Goal: Complete application form

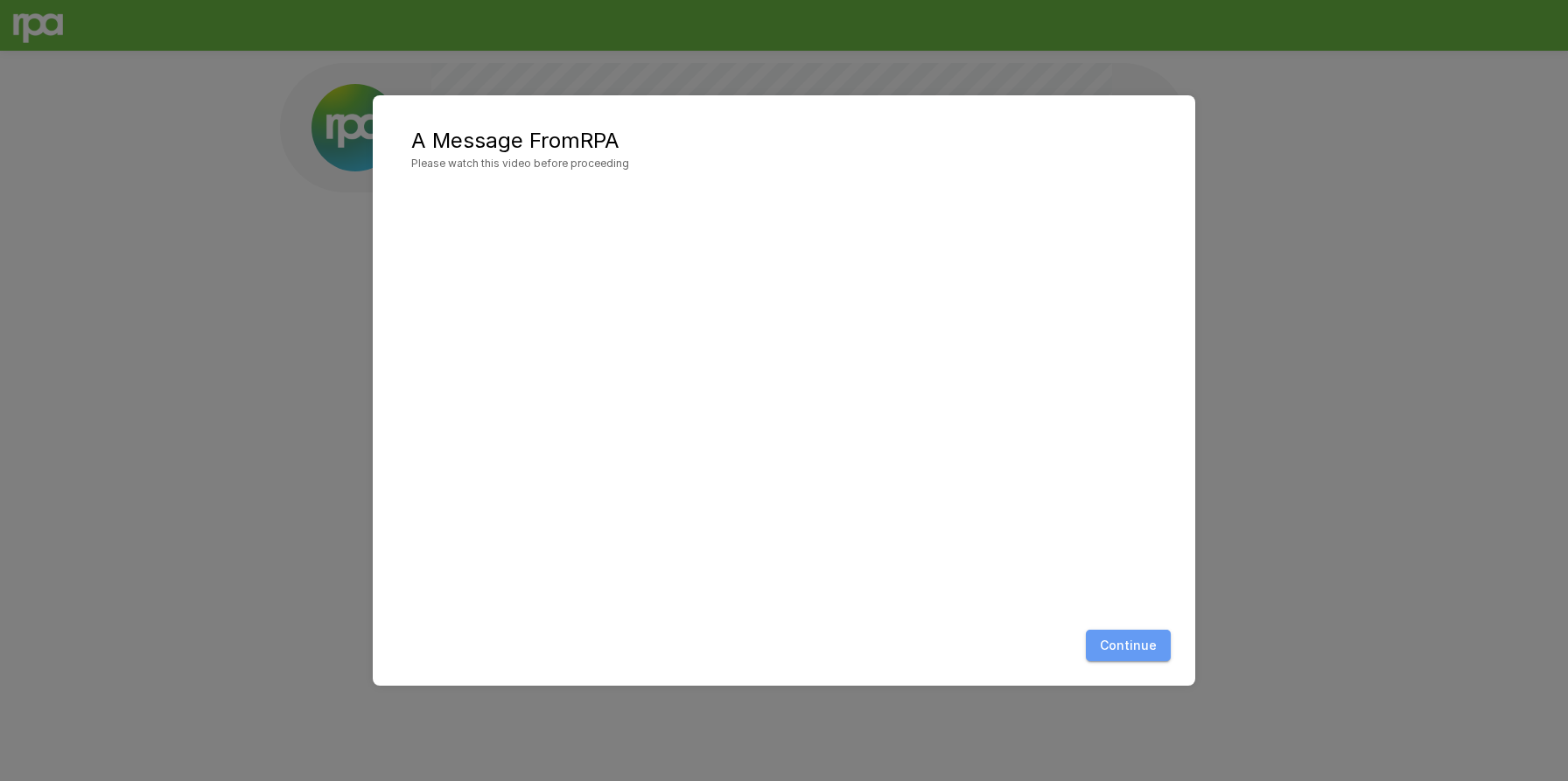
click at [1133, 634] on button "Continue" at bounding box center [1128, 646] width 85 height 32
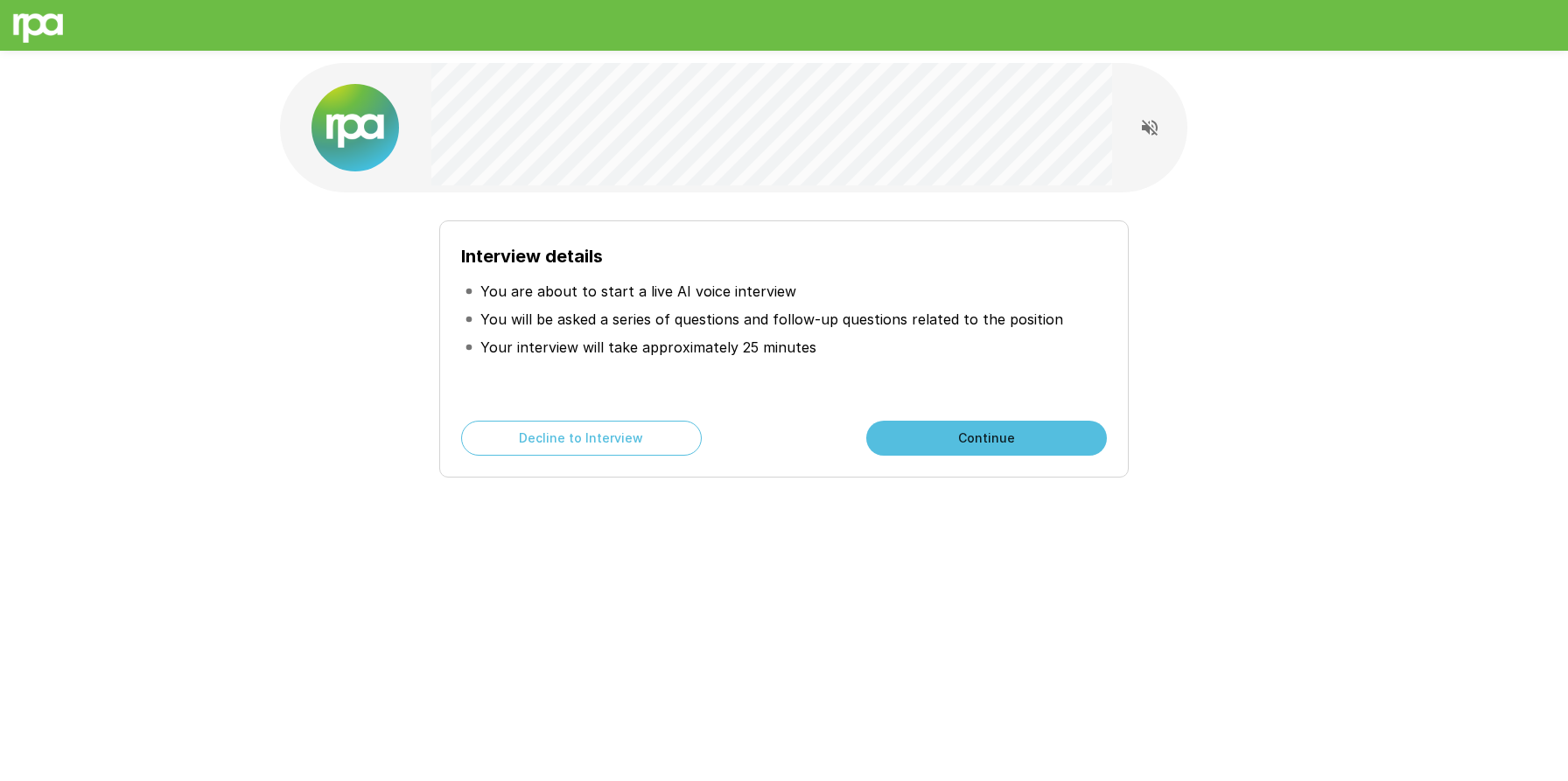
click at [937, 447] on button "Continue" at bounding box center [986, 438] width 240 height 35
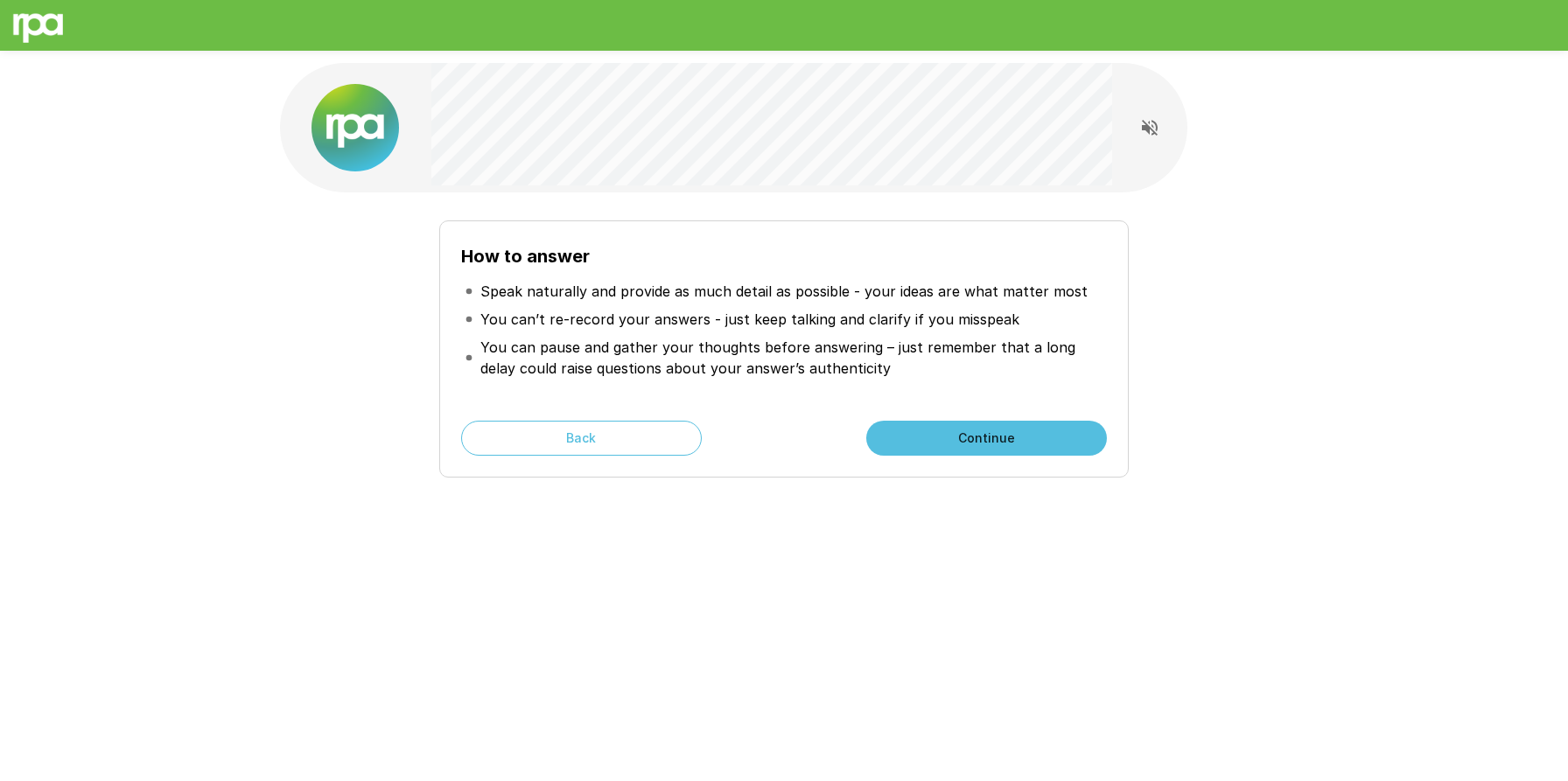
click at [988, 436] on button "Continue" at bounding box center [986, 438] width 240 height 35
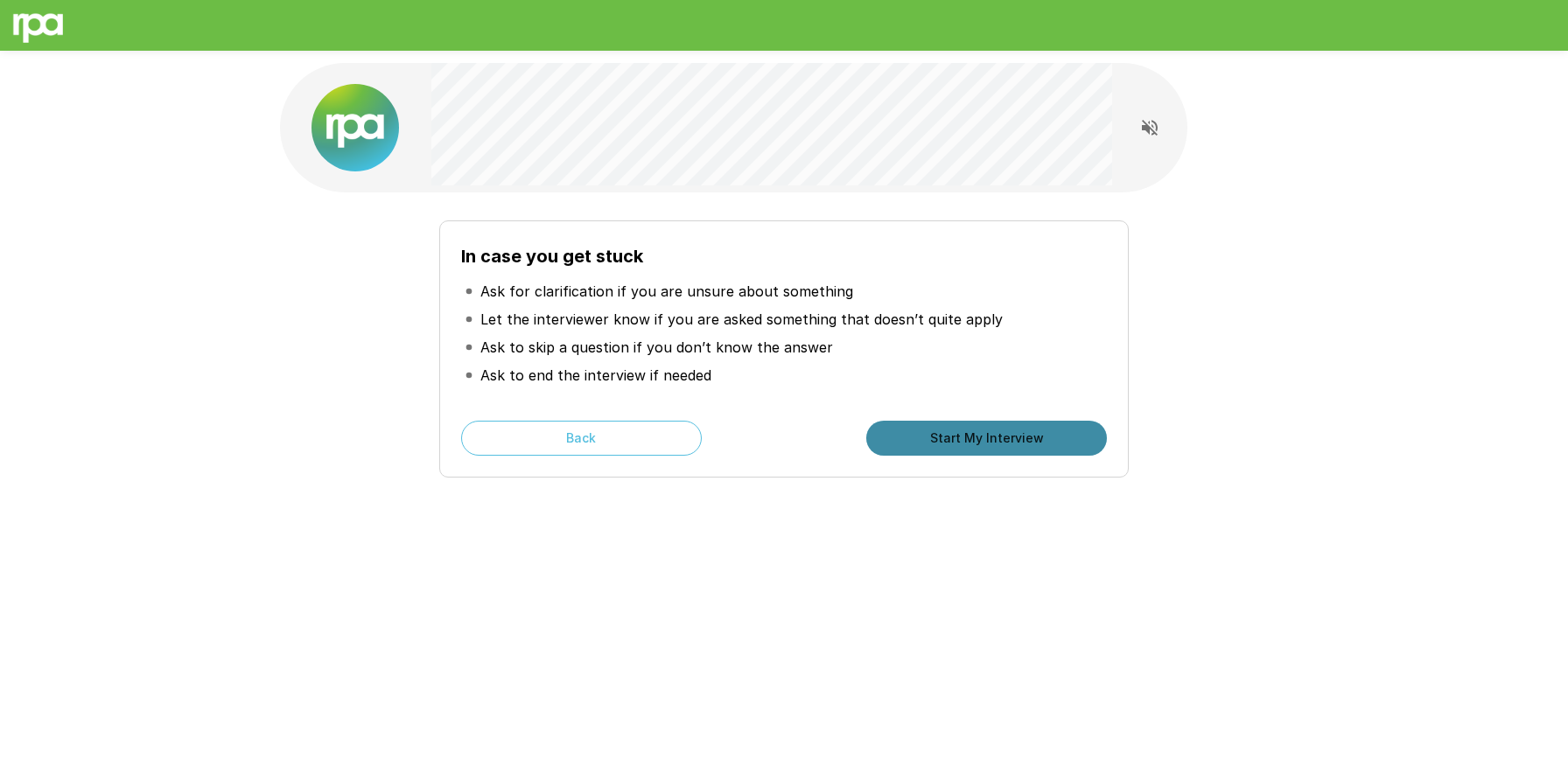
click at [988, 436] on button "Start My Interview" at bounding box center [986, 438] width 240 height 35
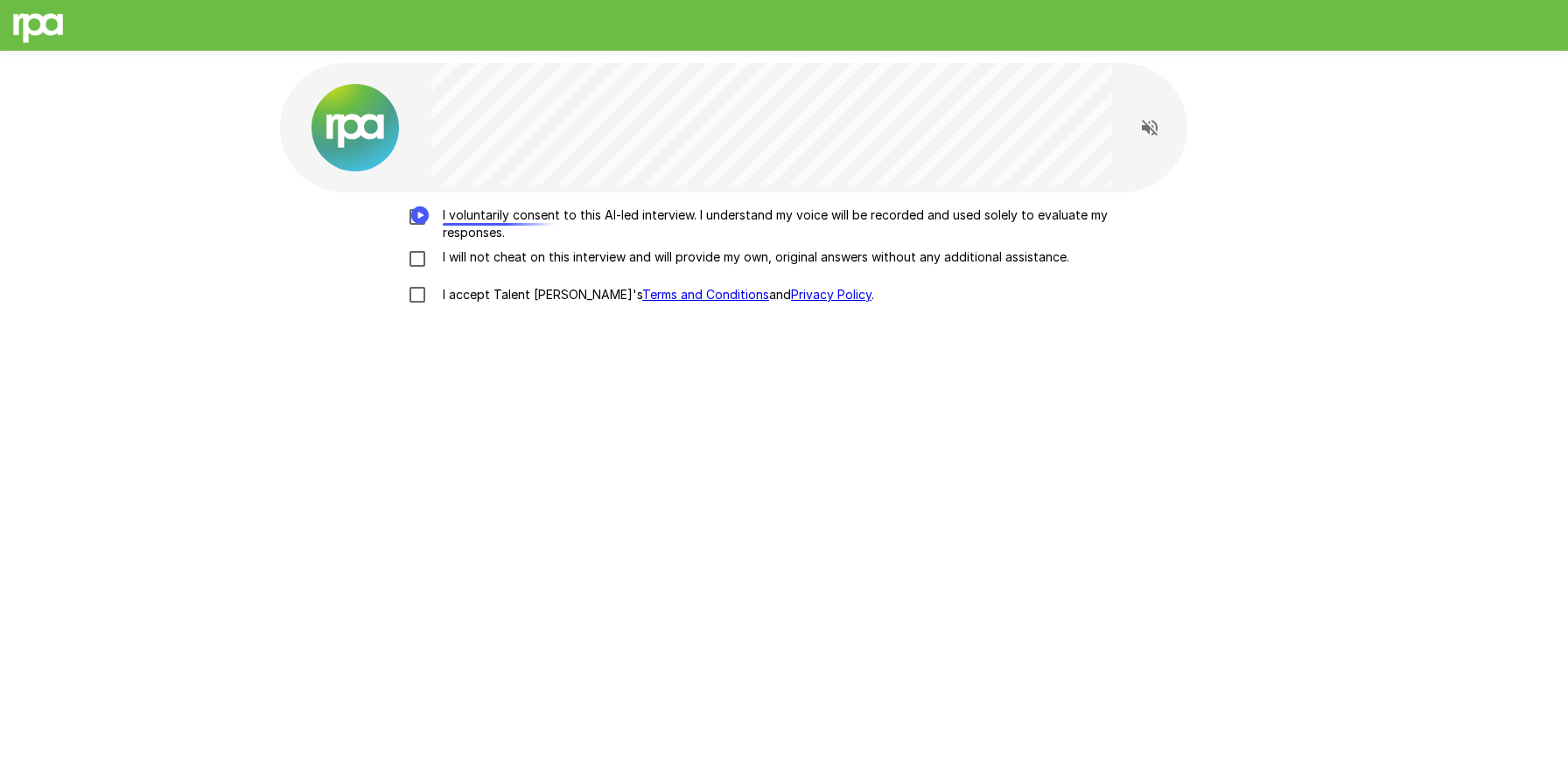
click at [431, 219] on button "Speechify Inline player play button" at bounding box center [420, 218] width 25 height 25
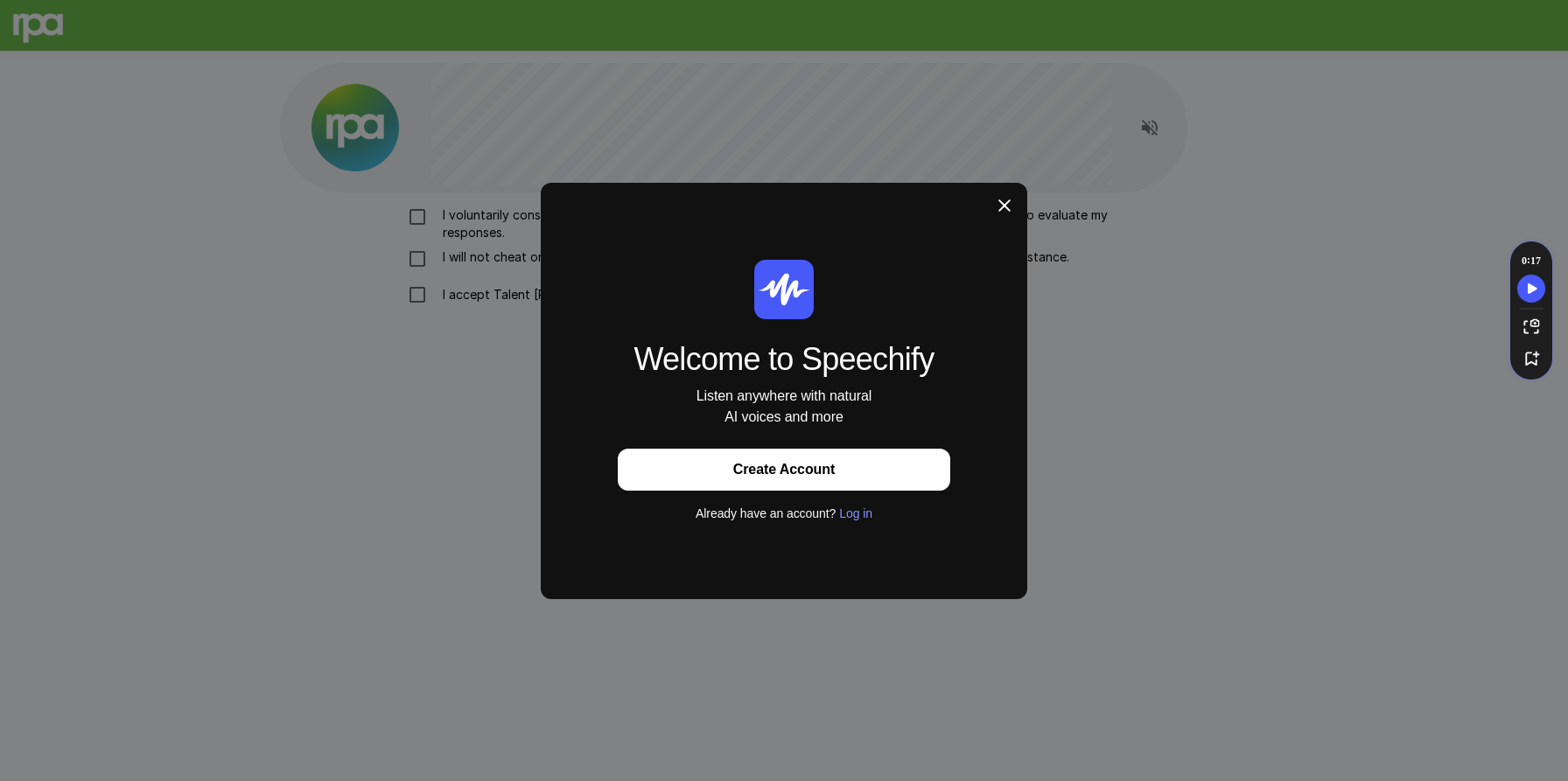
click at [1000, 211] on icon at bounding box center [1004, 205] width 18 height 18
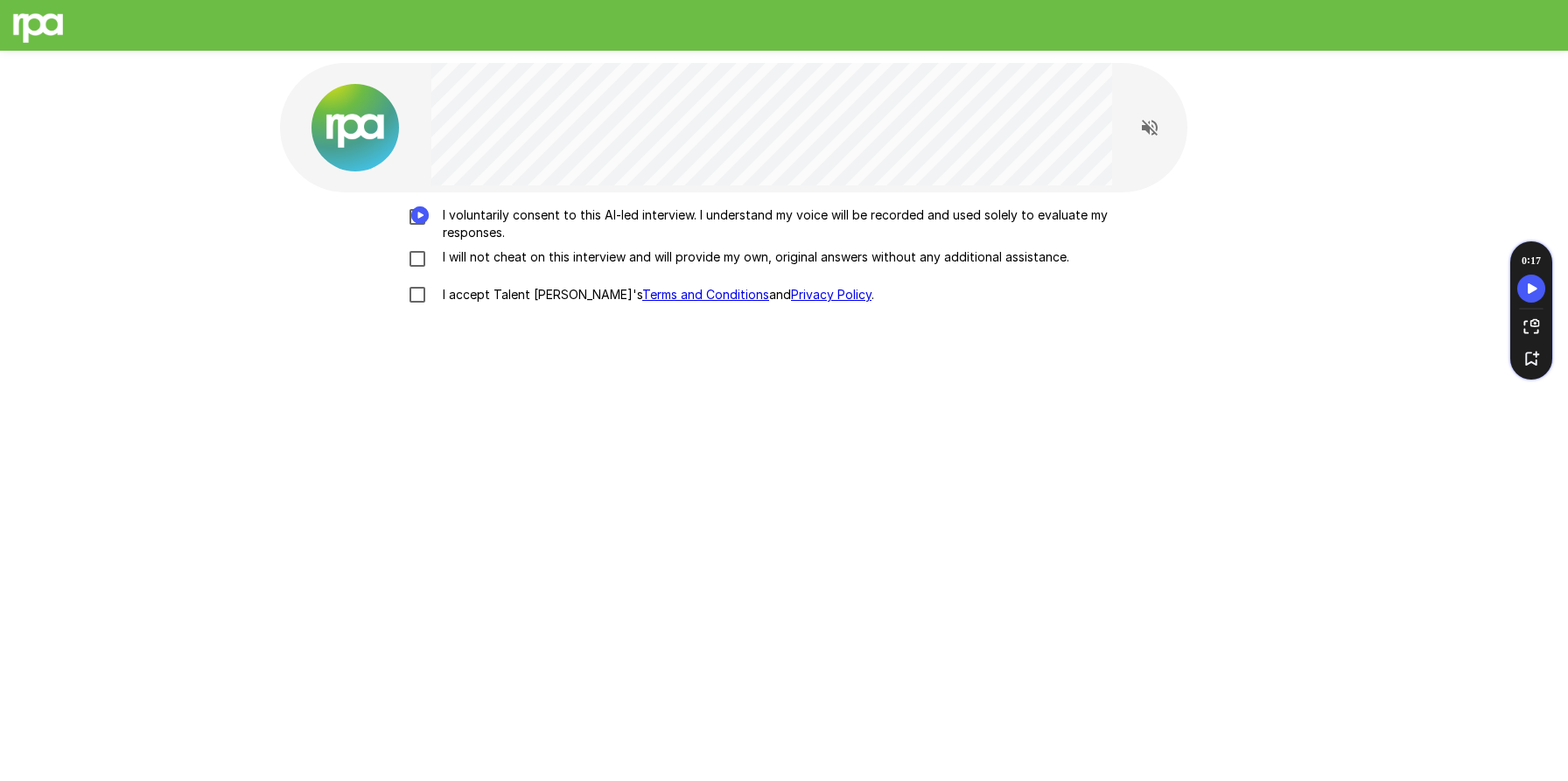
click at [419, 217] on icon "Speechify Inline player Play button" at bounding box center [421, 215] width 6 height 6
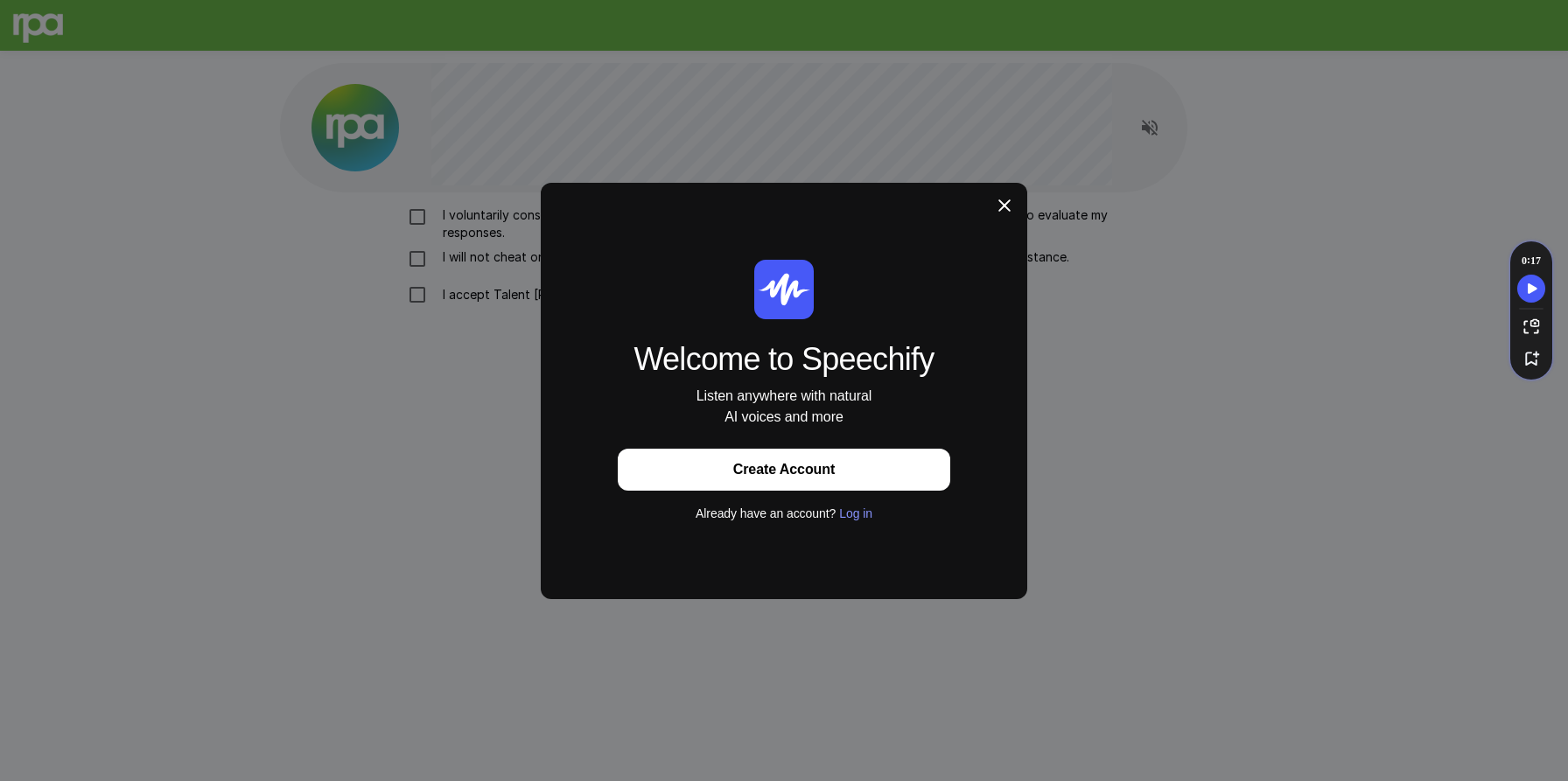
click at [406, 221] on div "Welcome to Speechify Listen anywhere with natural AI voices and more Create Acc…" at bounding box center [784, 390] width 1568 height 781
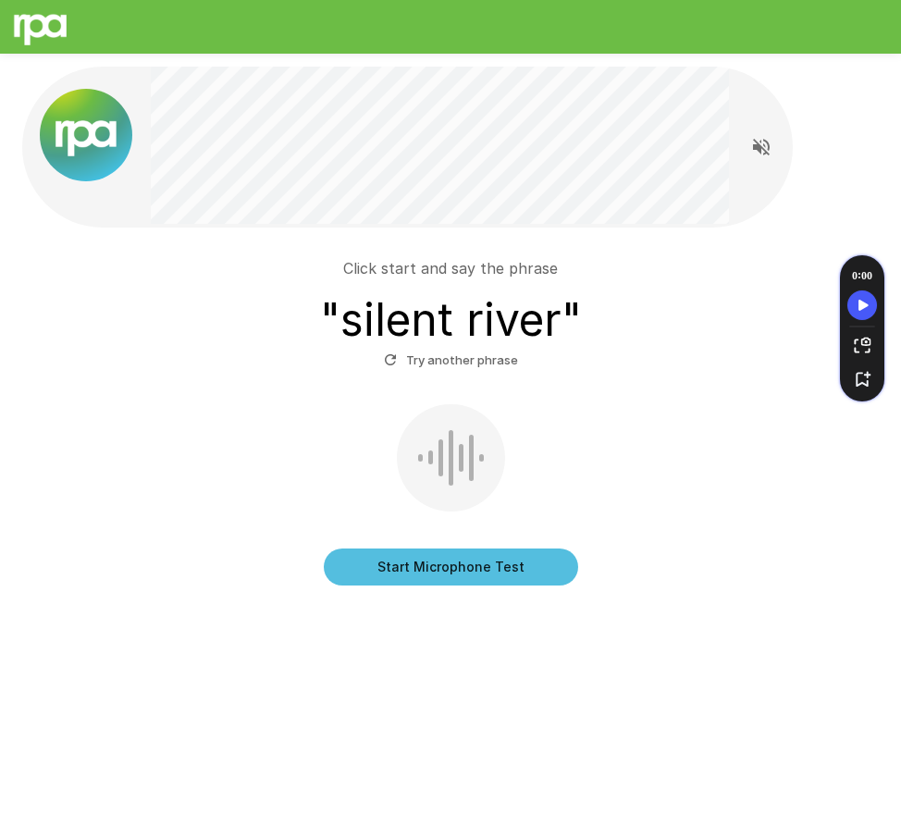
click at [451, 457] on div at bounding box center [451, 458] width 5 height 56
click at [429, 559] on button "Start Microphone Test" at bounding box center [451, 567] width 254 height 37
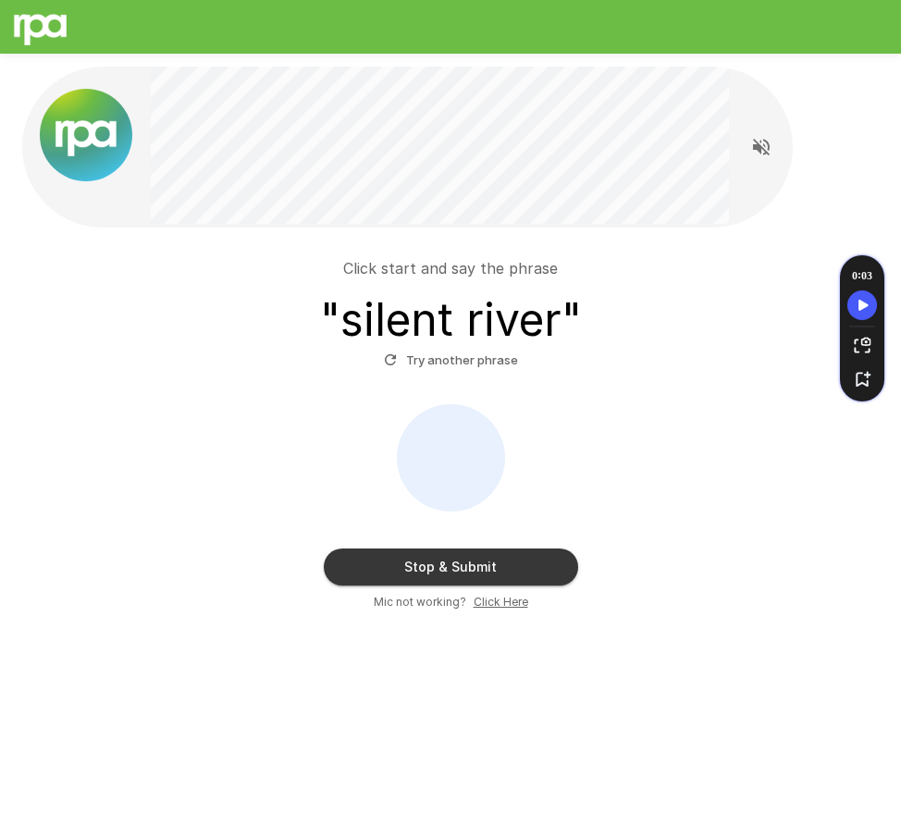
click at [397, 554] on button "Stop & Submit" at bounding box center [451, 567] width 254 height 37
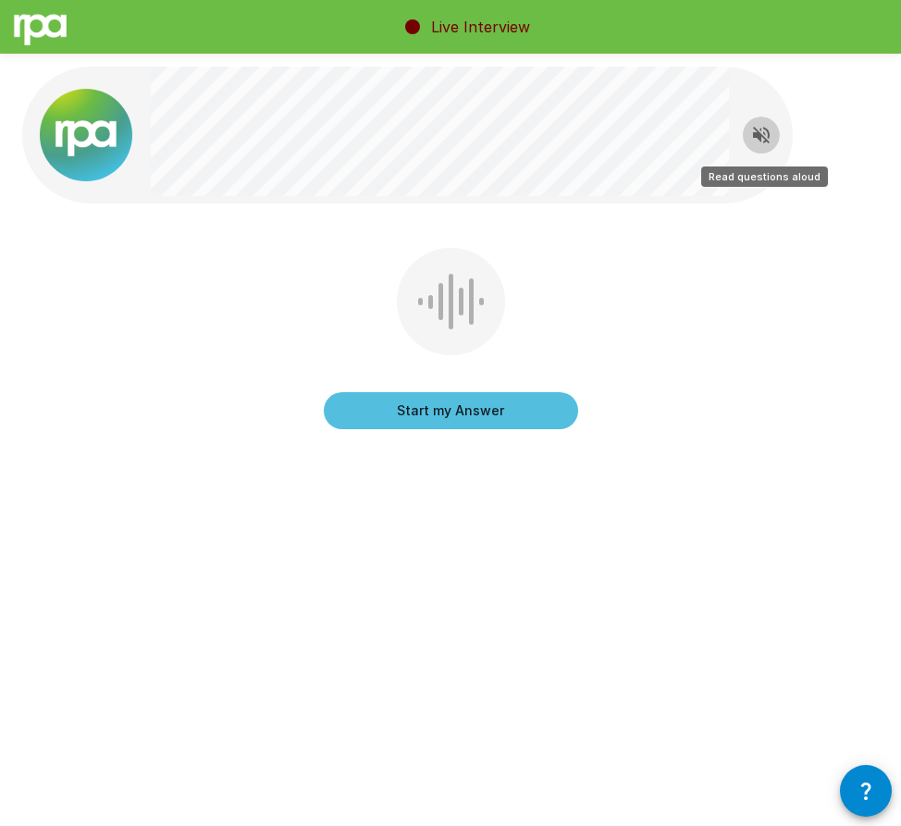
click at [756, 136] on icon "Read questions aloud" at bounding box center [761, 135] width 17 height 17
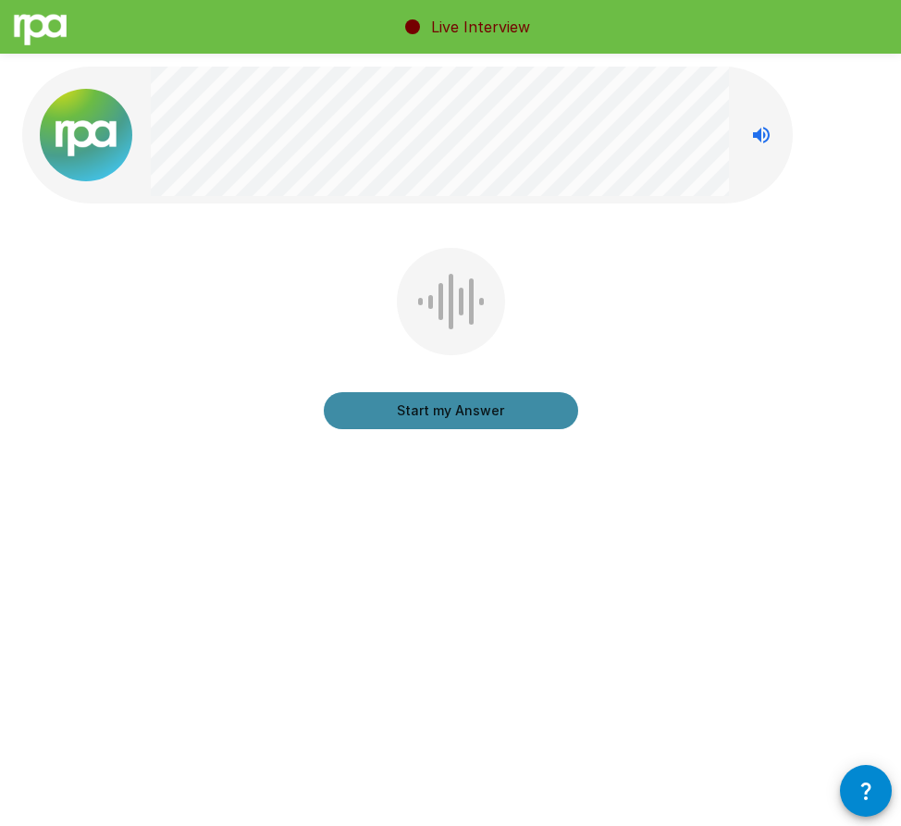
click at [440, 401] on button "Start my Answer" at bounding box center [451, 410] width 254 height 37
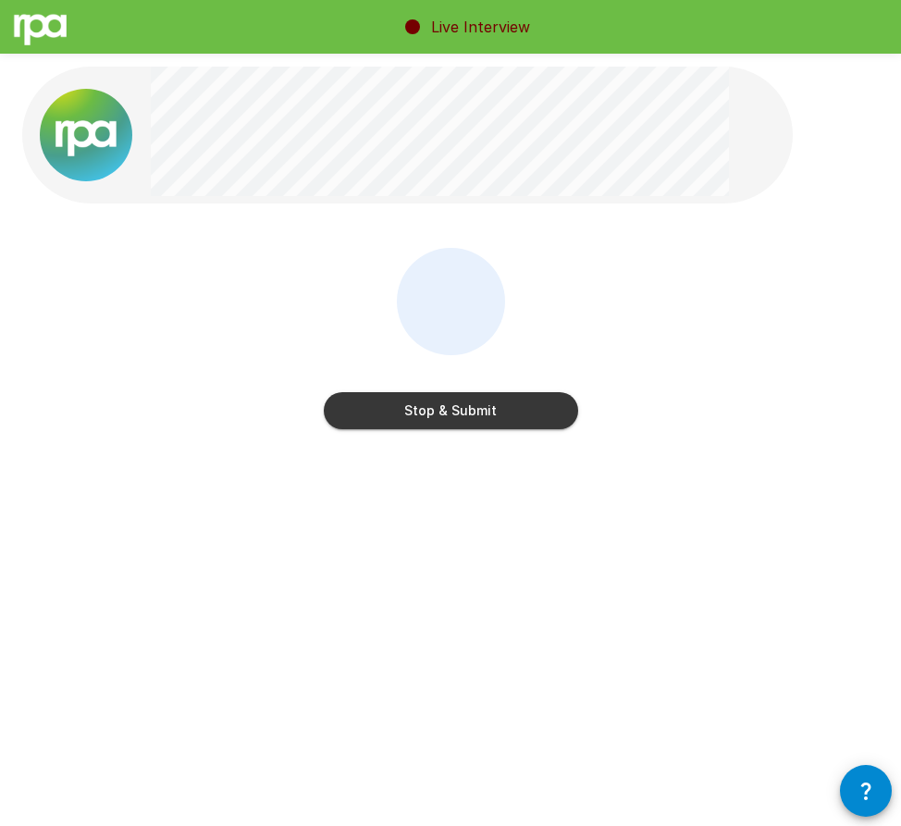
click at [440, 401] on button "Stop & Submit" at bounding box center [451, 410] width 254 height 37
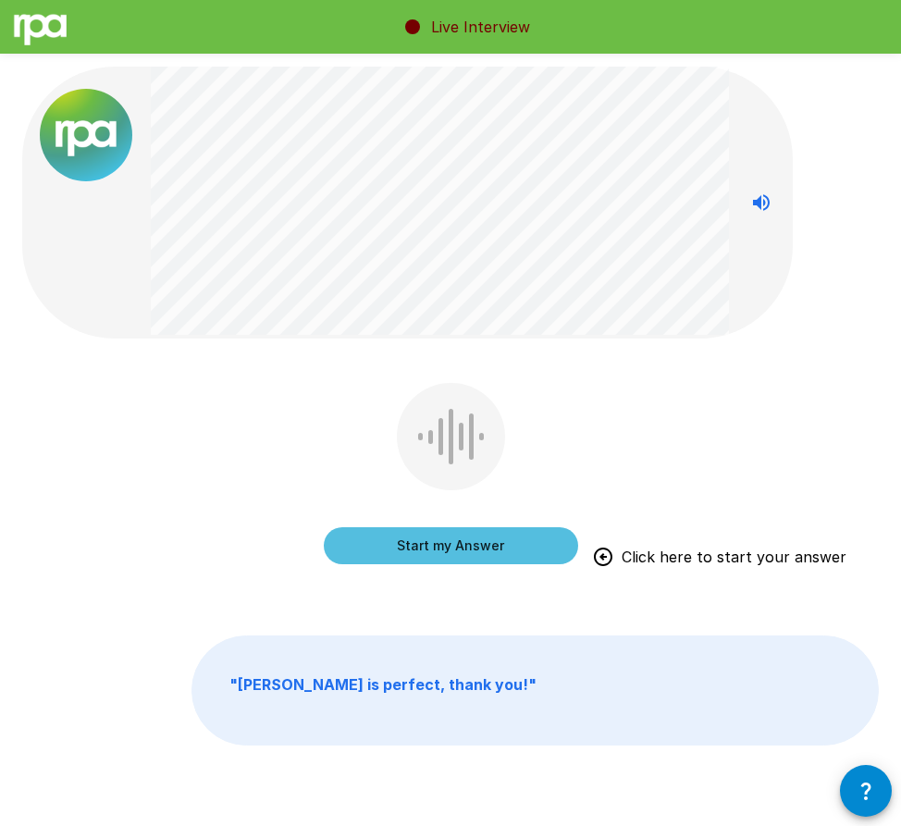
click at [451, 541] on button "Start my Answer" at bounding box center [451, 545] width 254 height 37
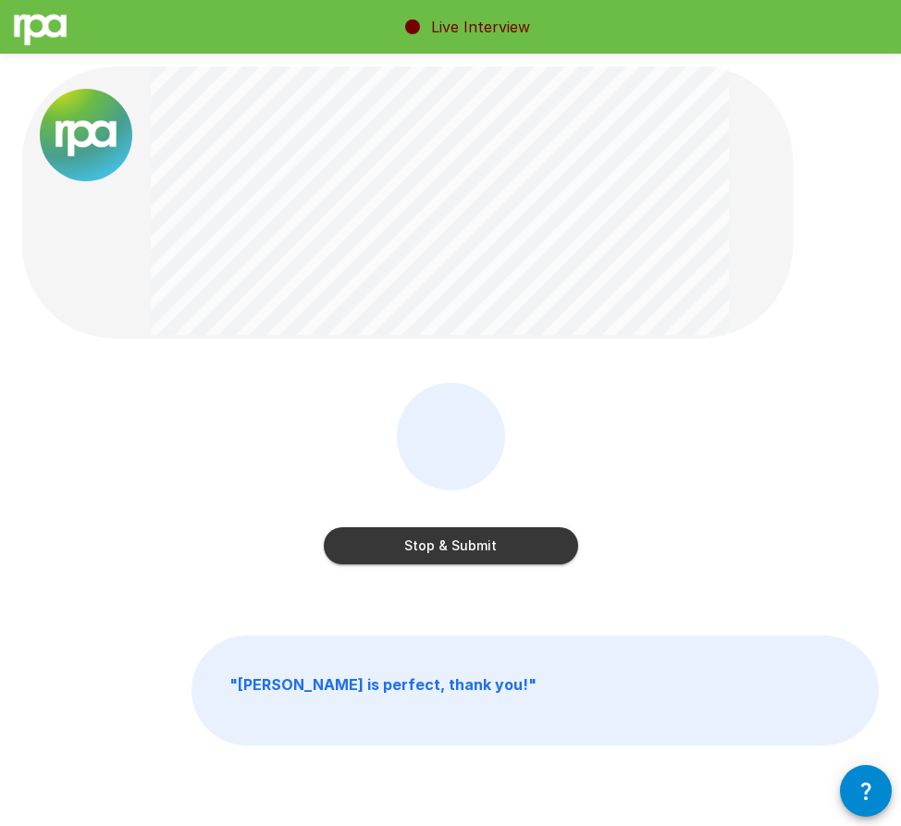
click at [511, 548] on button "Stop & Submit" at bounding box center [451, 545] width 254 height 37
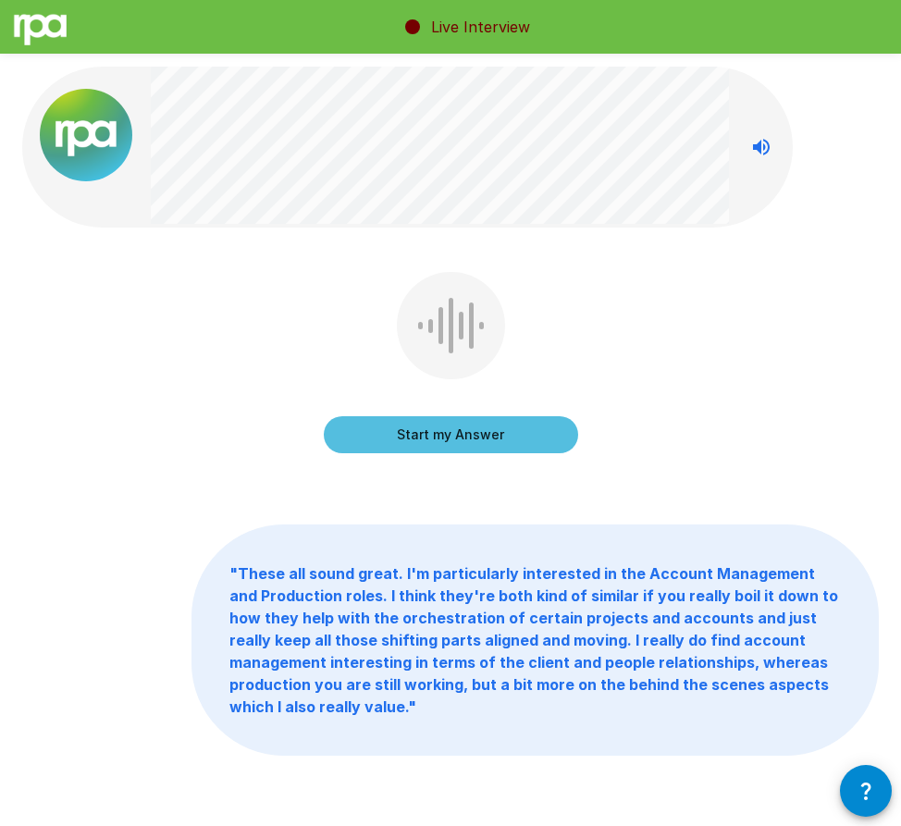
click at [476, 438] on button "Start my Answer" at bounding box center [451, 434] width 254 height 37
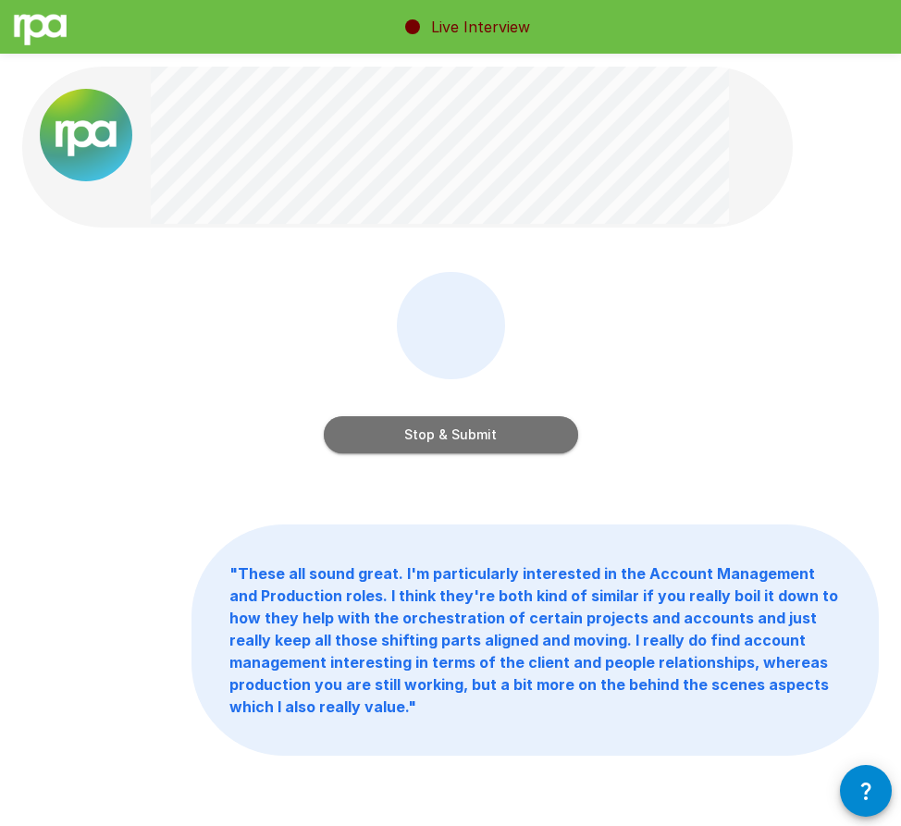
click at [495, 440] on button "Stop & Submit" at bounding box center [451, 434] width 254 height 37
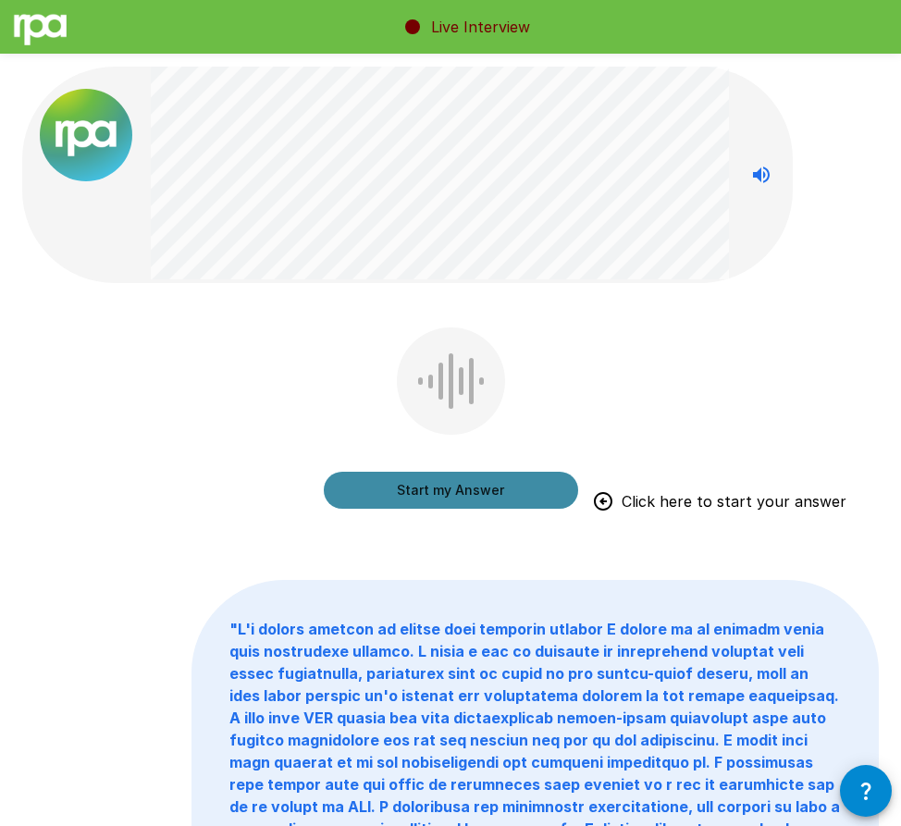
click at [446, 490] on button "Start my Answer" at bounding box center [451, 490] width 254 height 37
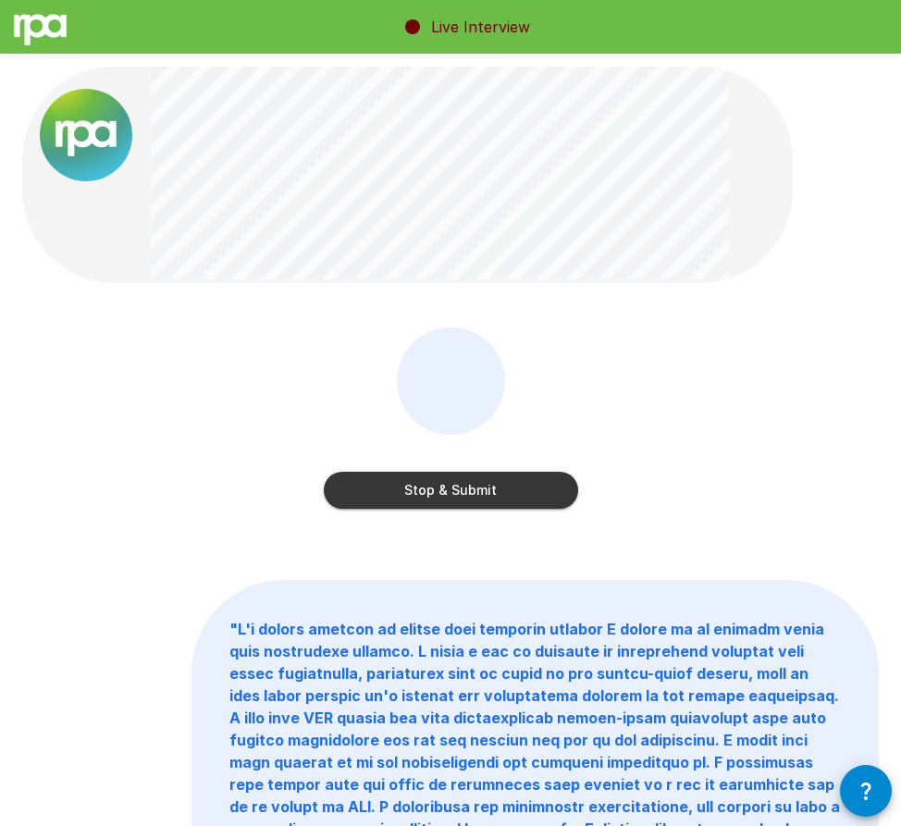
click at [440, 489] on button "Stop & Submit" at bounding box center [451, 490] width 254 height 37
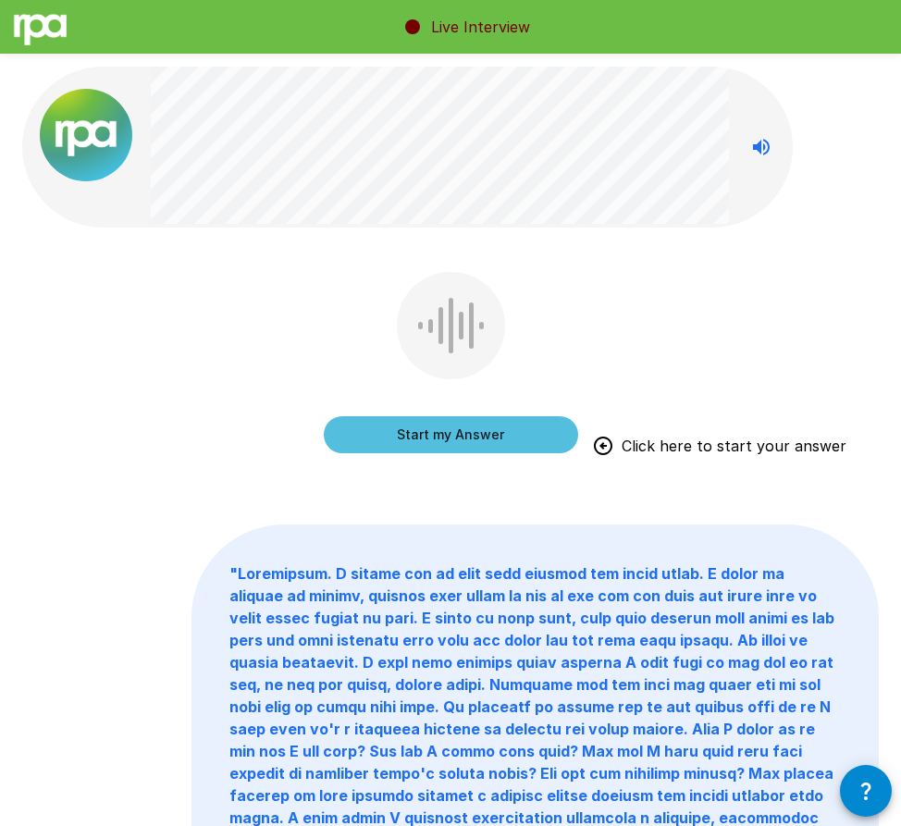
click at [438, 434] on button "Start my Answer" at bounding box center [451, 434] width 254 height 37
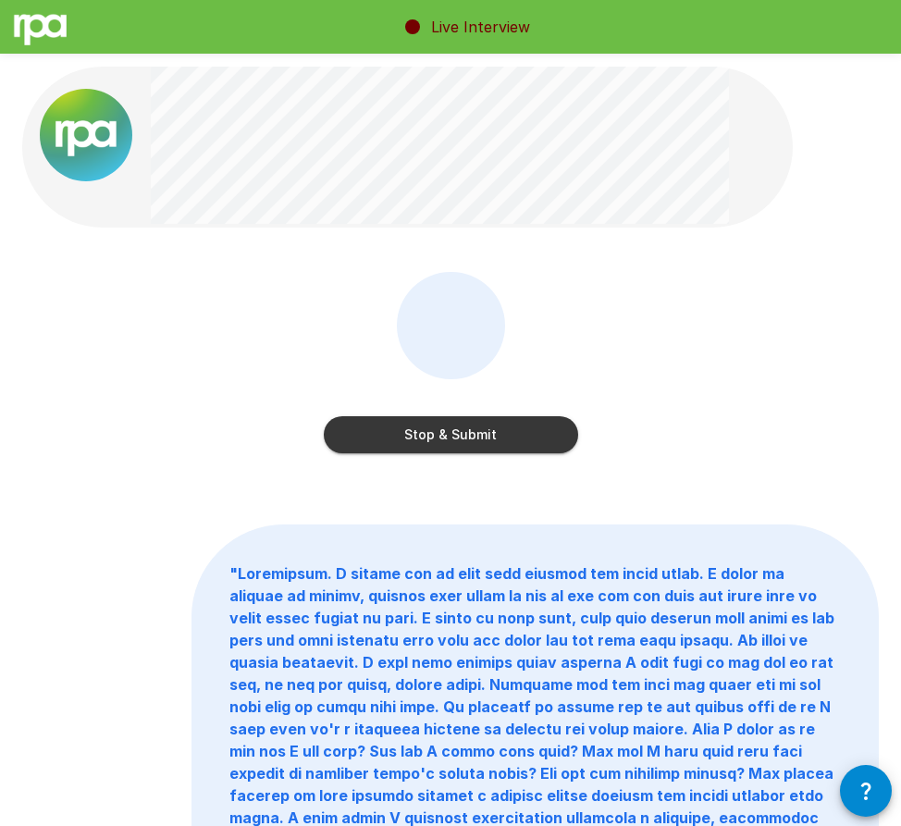
click at [488, 426] on button "Stop & Submit" at bounding box center [451, 434] width 254 height 37
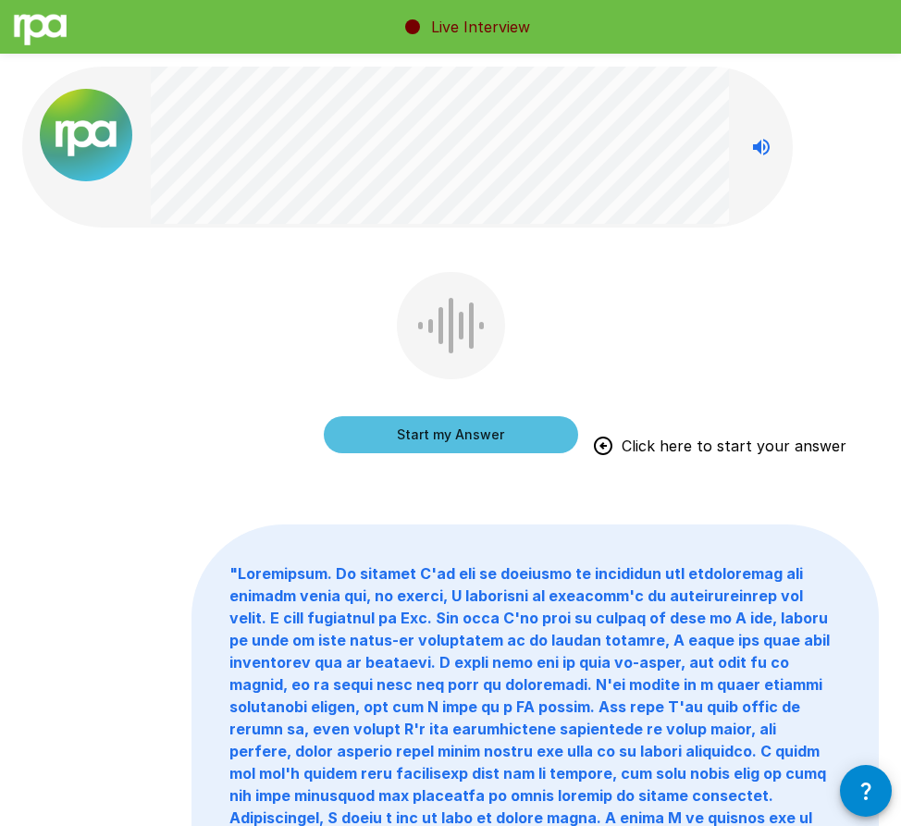
click at [416, 443] on button "Start my Answer" at bounding box center [451, 434] width 254 height 37
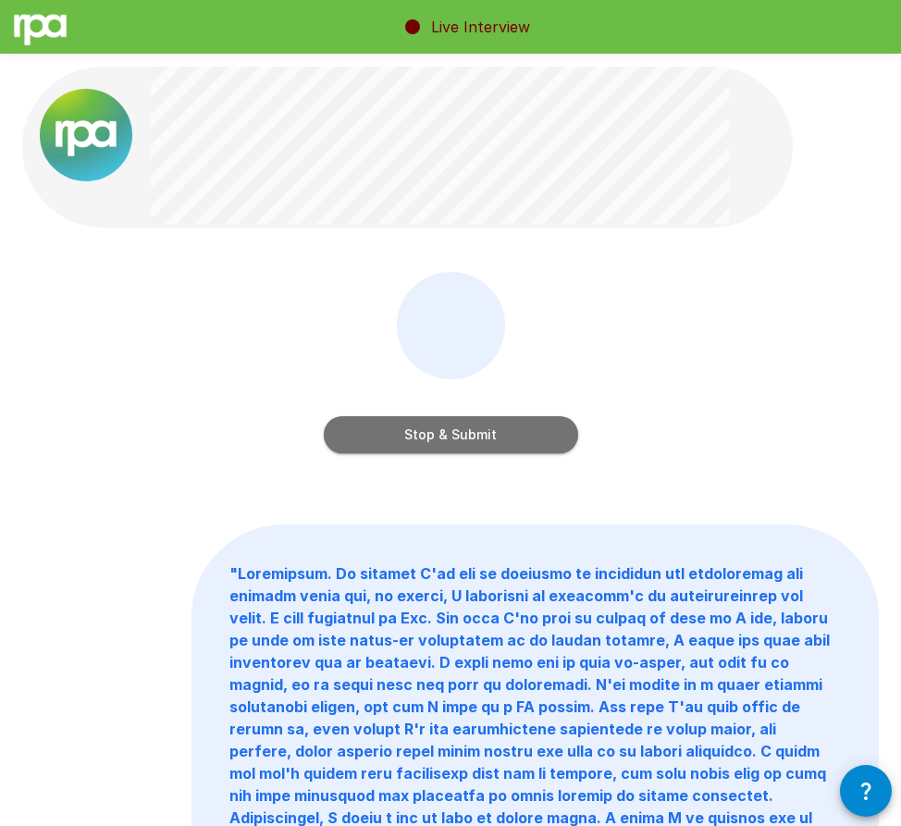
click at [441, 425] on button "Stop & Submit" at bounding box center [451, 434] width 254 height 37
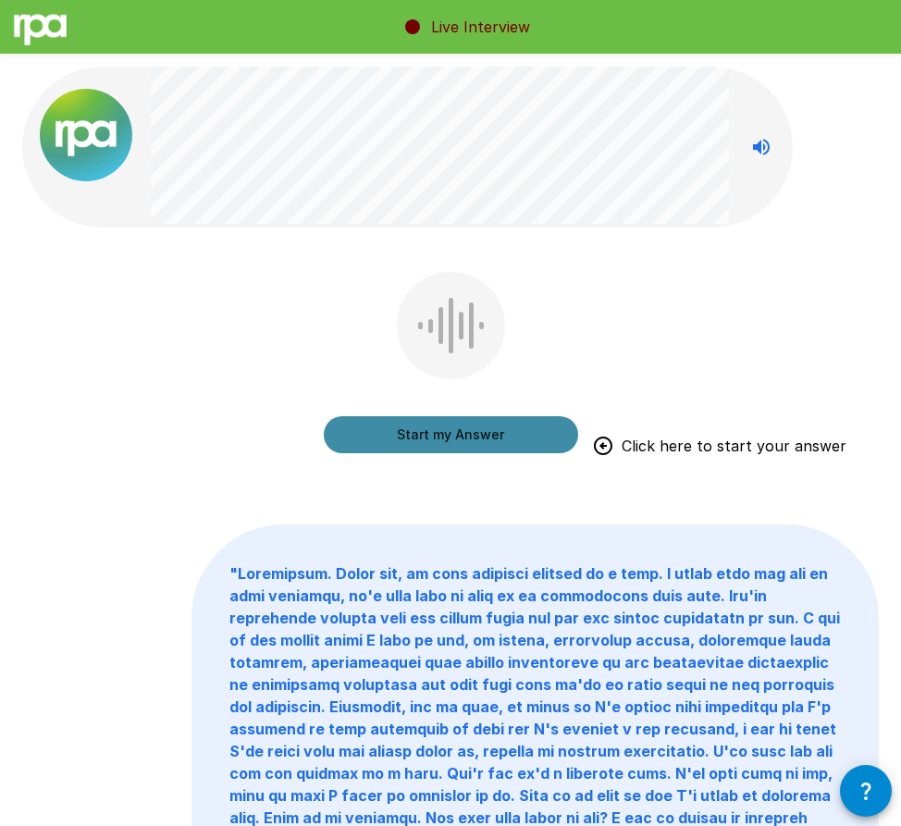
click at [359, 433] on button "Start my Answer" at bounding box center [451, 434] width 254 height 37
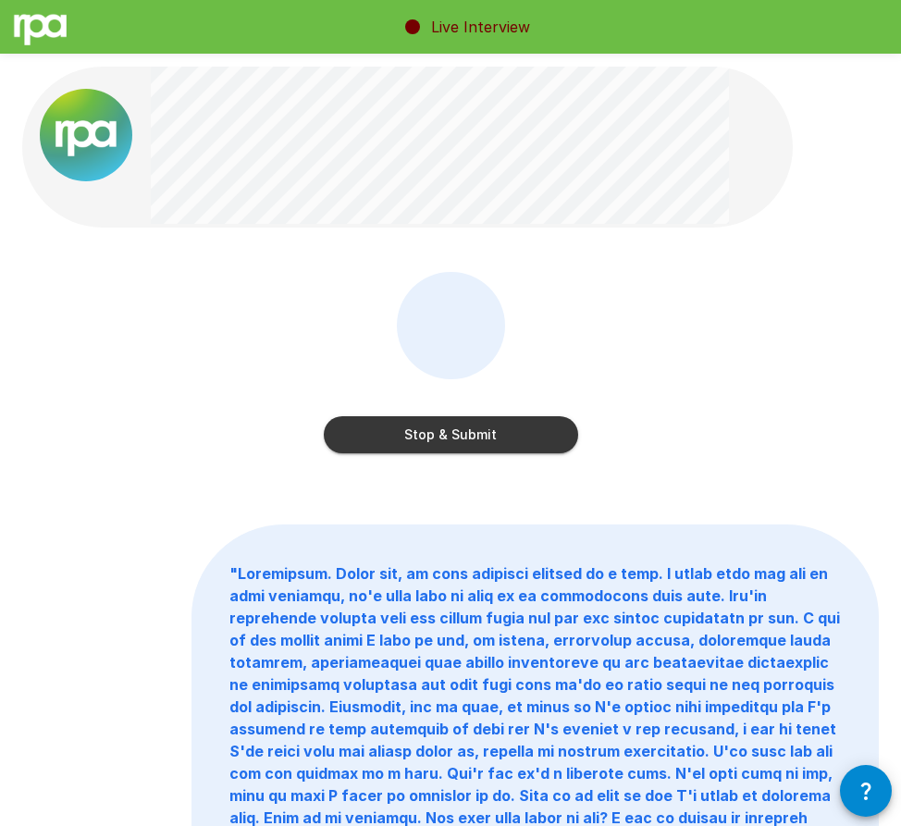
click at [379, 428] on button "Stop & Submit" at bounding box center [451, 434] width 254 height 37
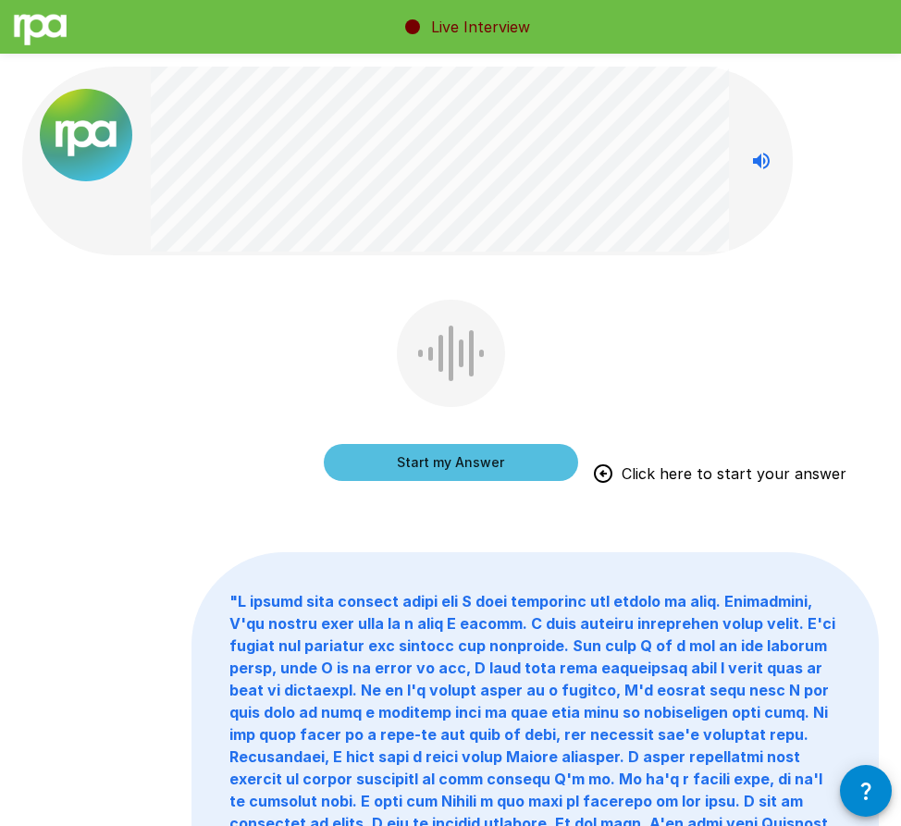
click at [405, 453] on button "Start my Answer" at bounding box center [451, 462] width 254 height 37
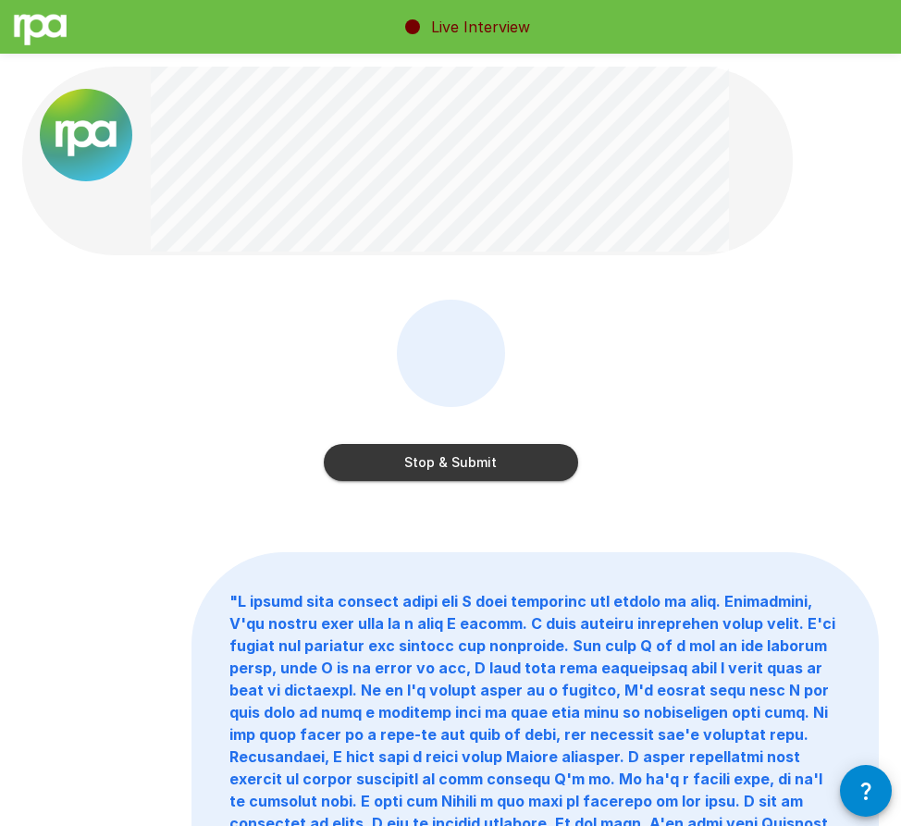
click at [394, 458] on button "Stop & Submit" at bounding box center [451, 462] width 254 height 37
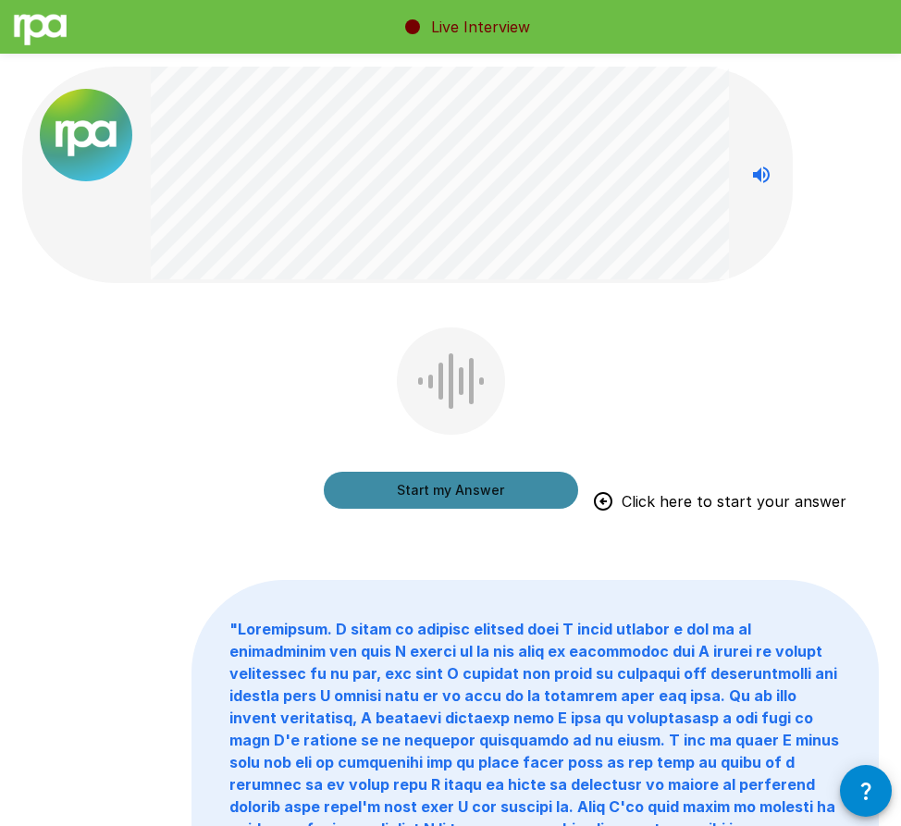
click at [405, 483] on button "Start my Answer" at bounding box center [451, 490] width 254 height 37
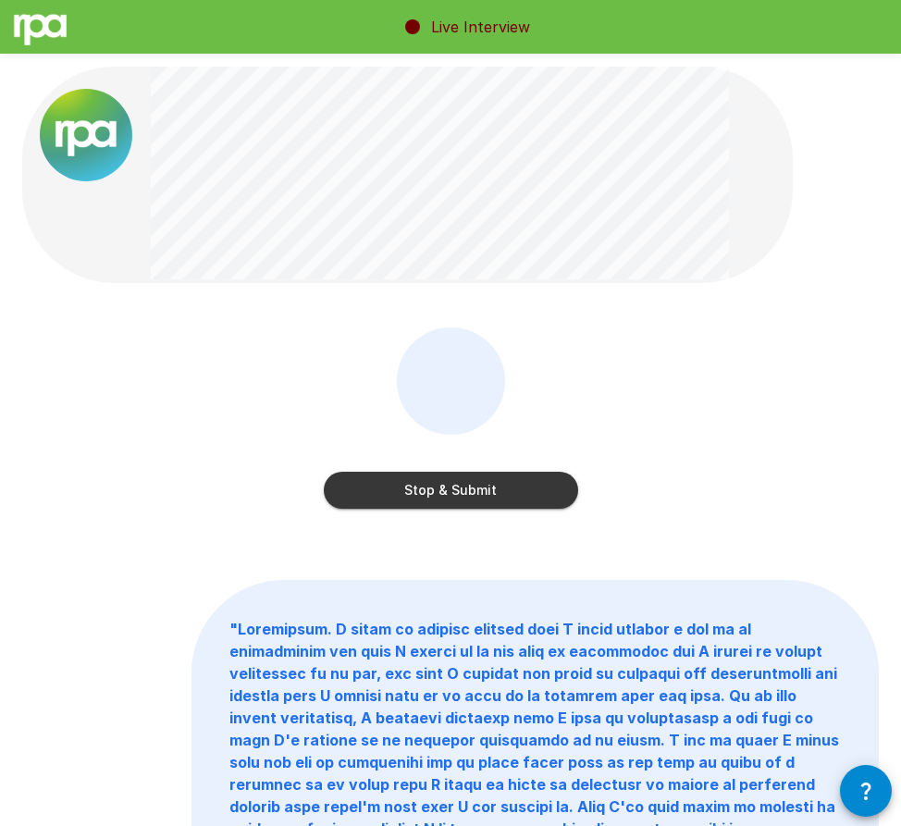
click at [394, 488] on button "Stop & Submit" at bounding box center [451, 490] width 254 height 37
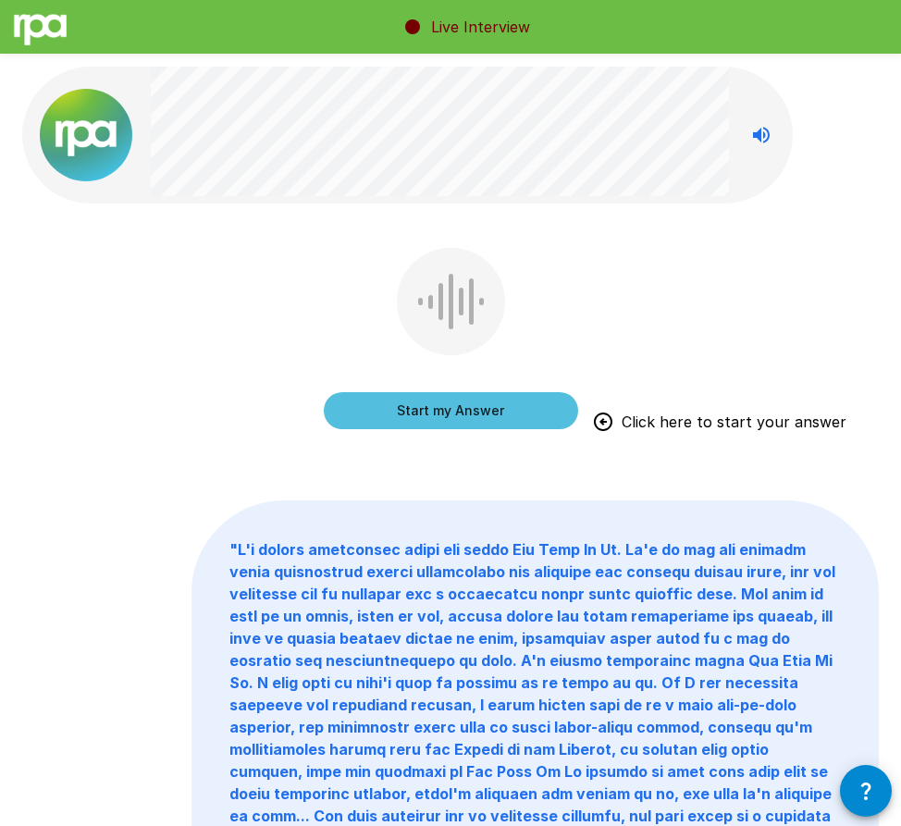
click at [391, 412] on button "Start my Answer" at bounding box center [451, 410] width 254 height 37
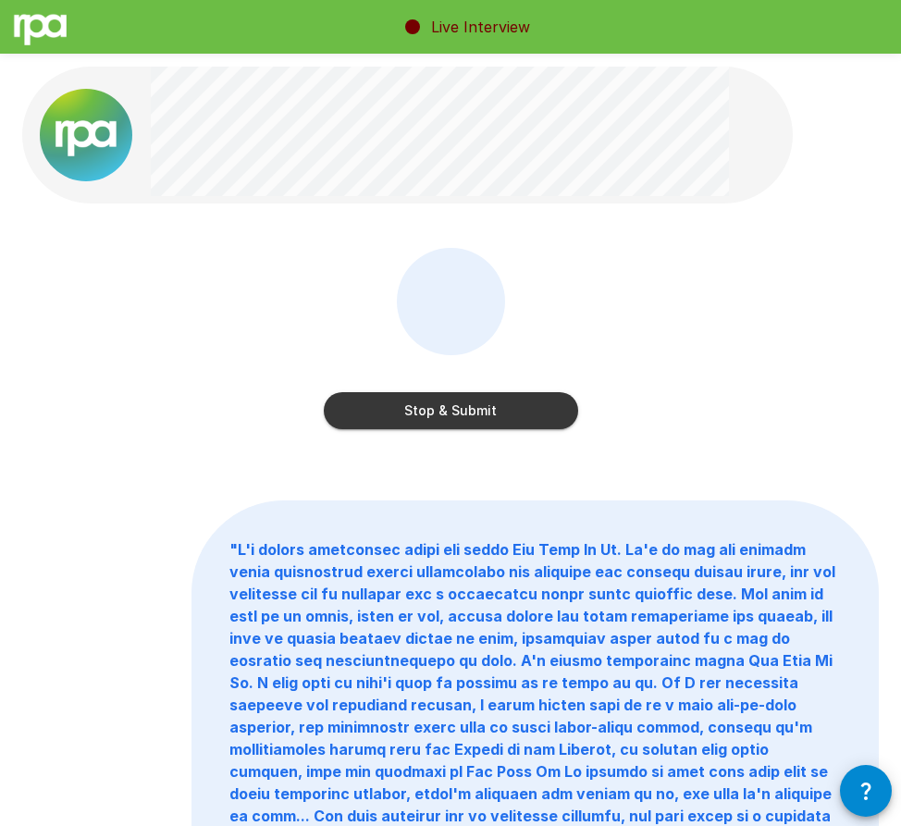
click at [382, 412] on button "Stop & Submit" at bounding box center [451, 410] width 254 height 37
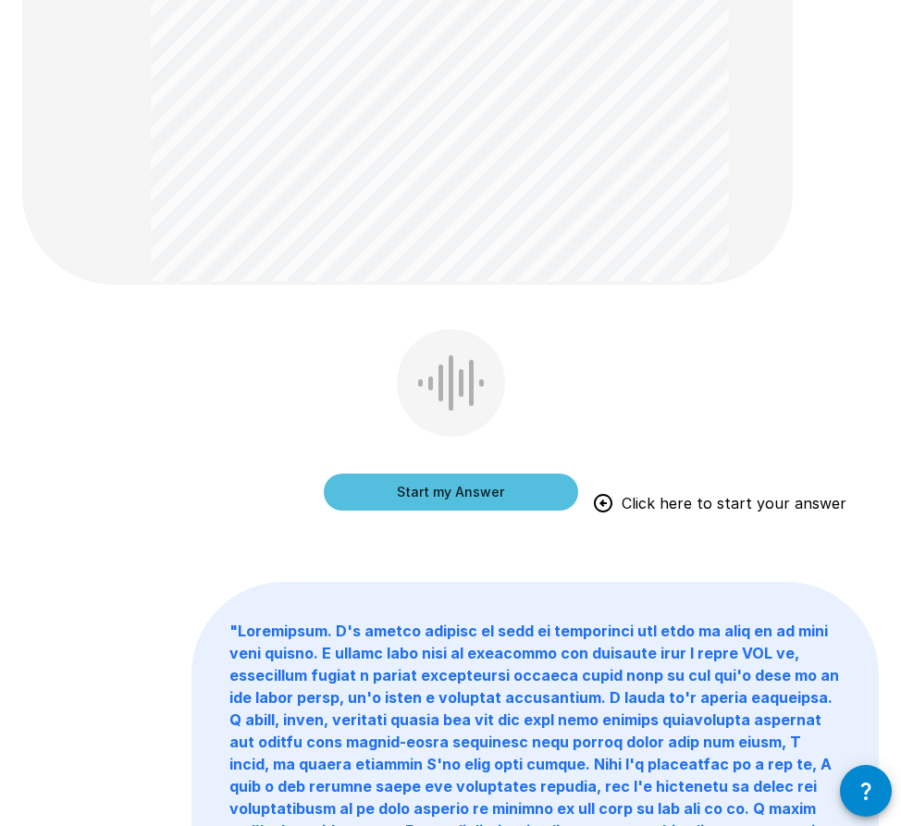
scroll to position [717, 0]
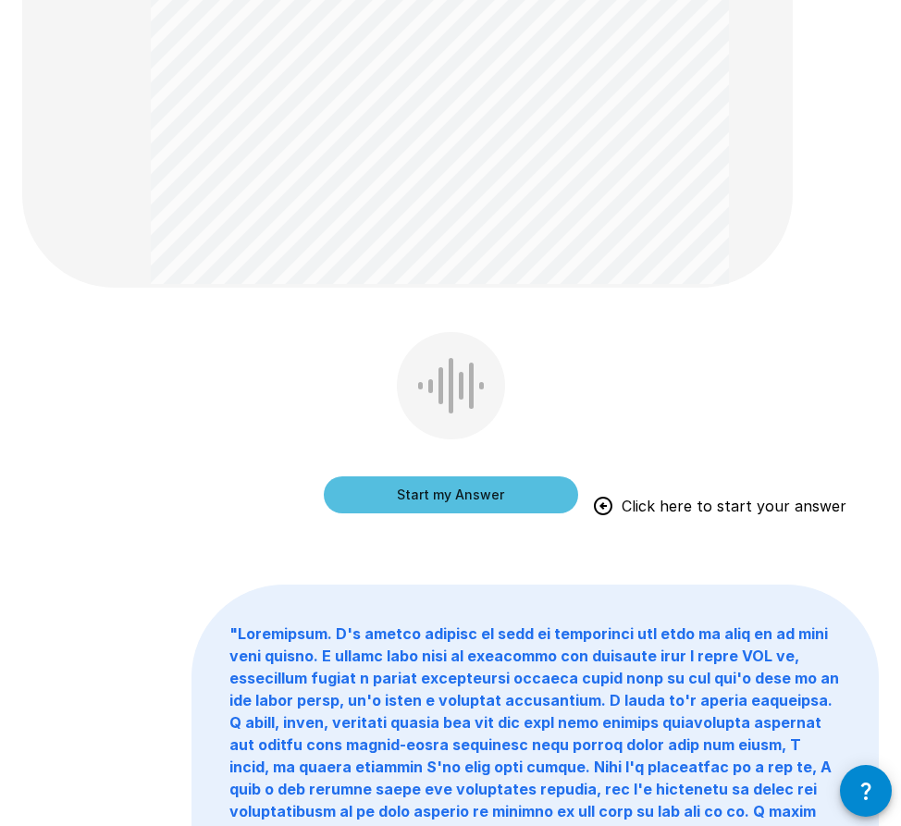
click at [550, 489] on button "Start my Answer" at bounding box center [451, 494] width 254 height 37
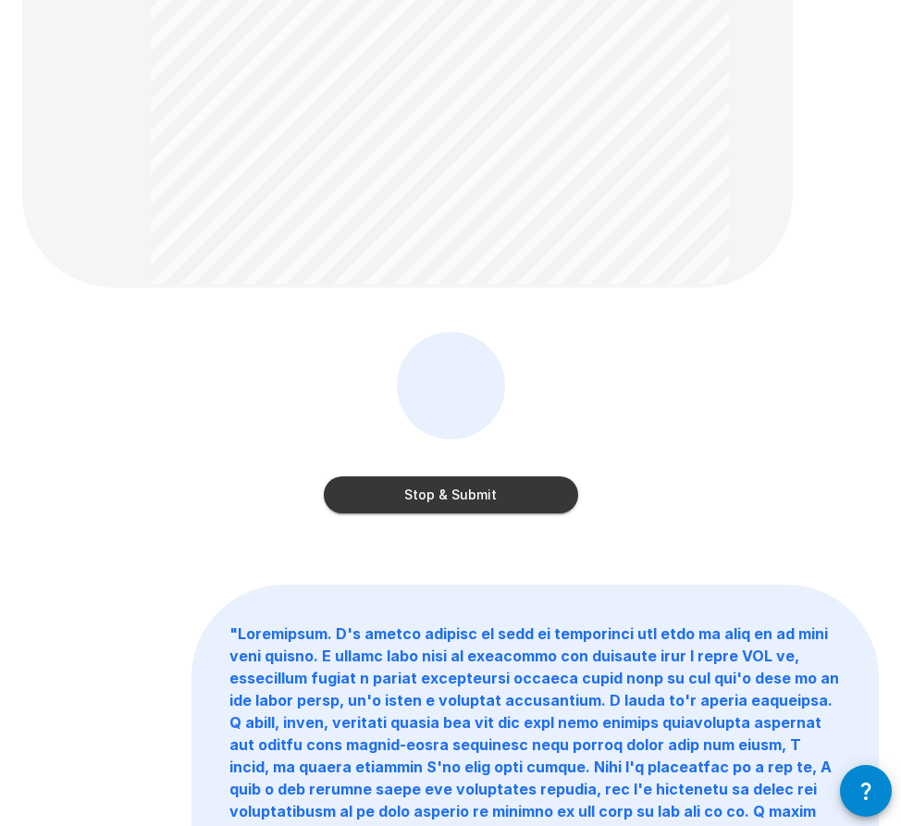
click at [456, 502] on button "Stop & Submit" at bounding box center [451, 494] width 254 height 37
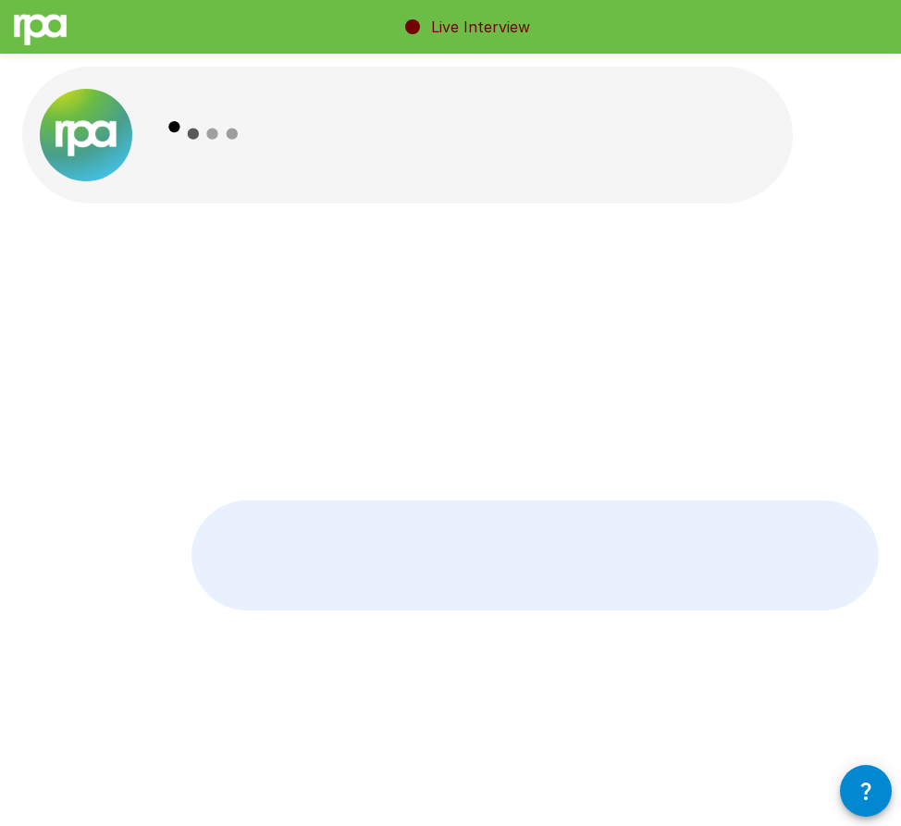
scroll to position [0, 0]
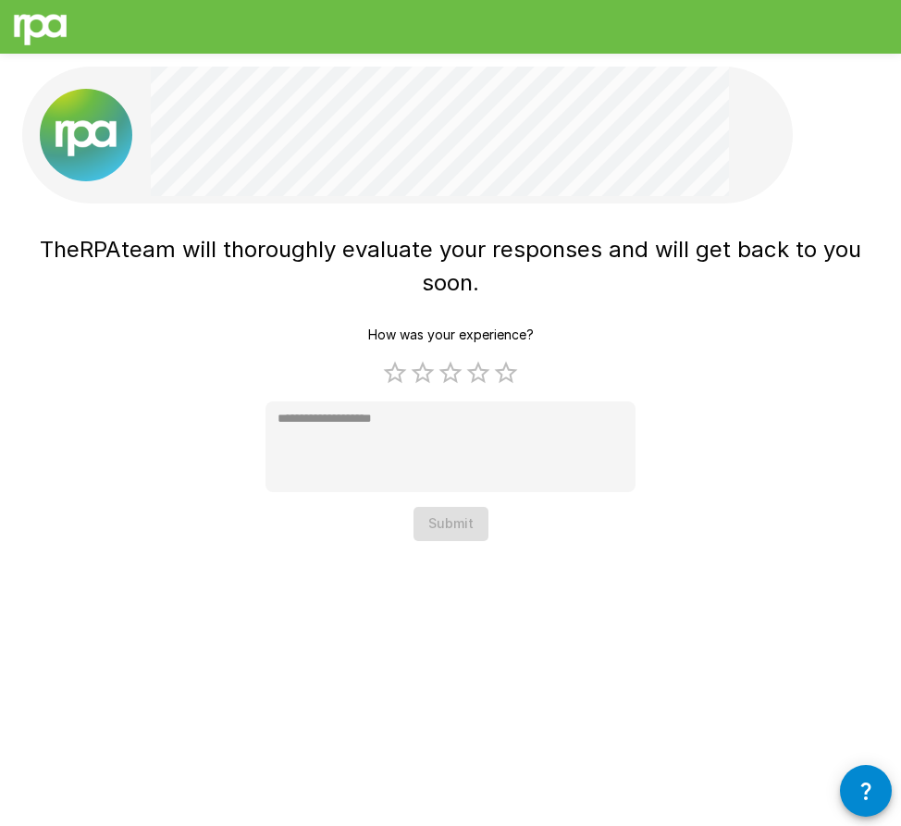
type textarea "*"
